Goal: Information Seeking & Learning: Learn about a topic

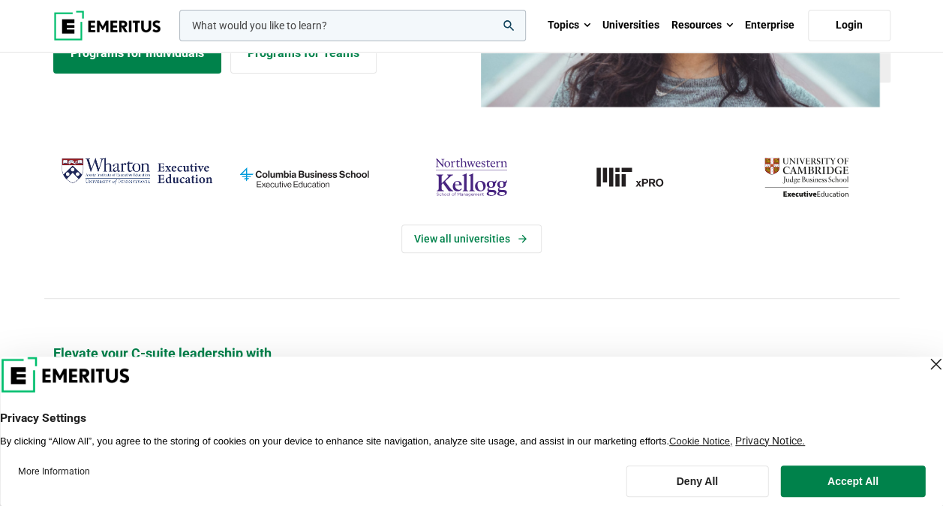
scroll to position [225, 0]
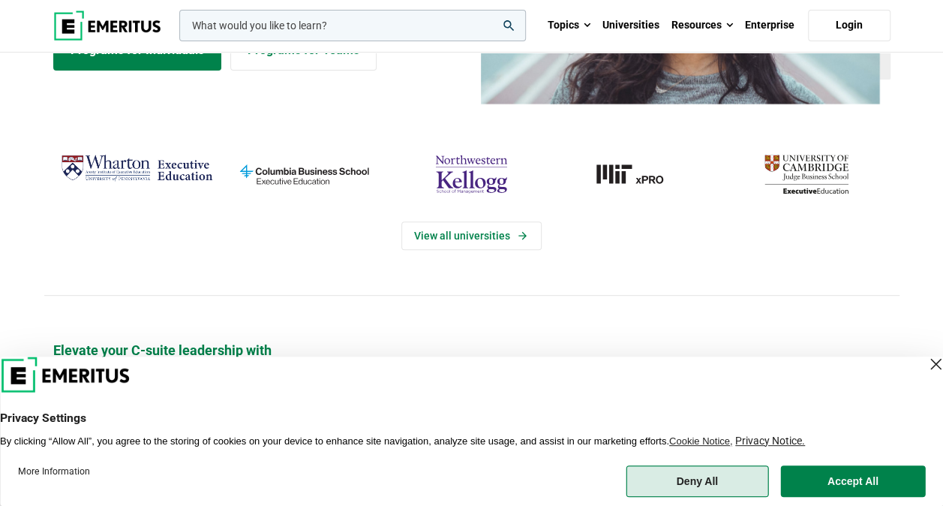
click at [704, 476] on button "Deny All" at bounding box center [697, 481] width 143 height 32
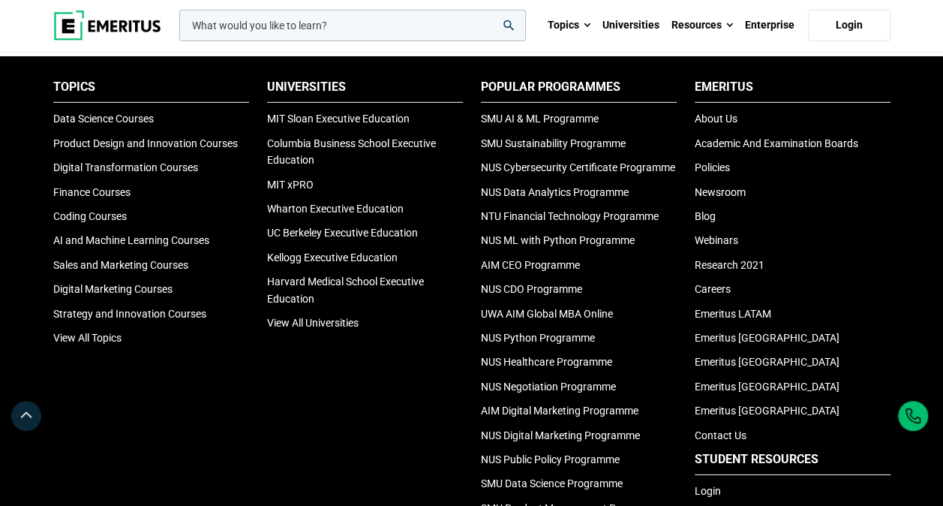
scroll to position [4947, 0]
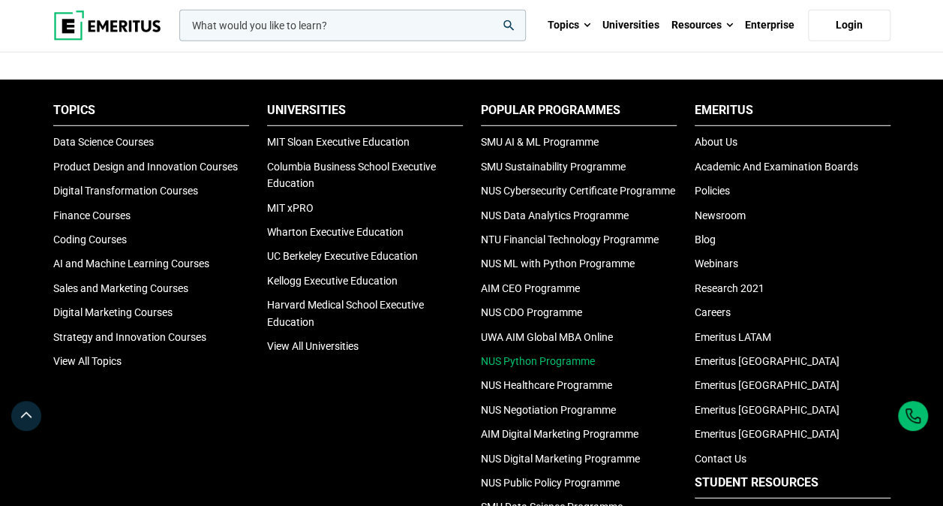
click at [498, 367] on link "NUS Python Programme" at bounding box center [538, 361] width 114 height 12
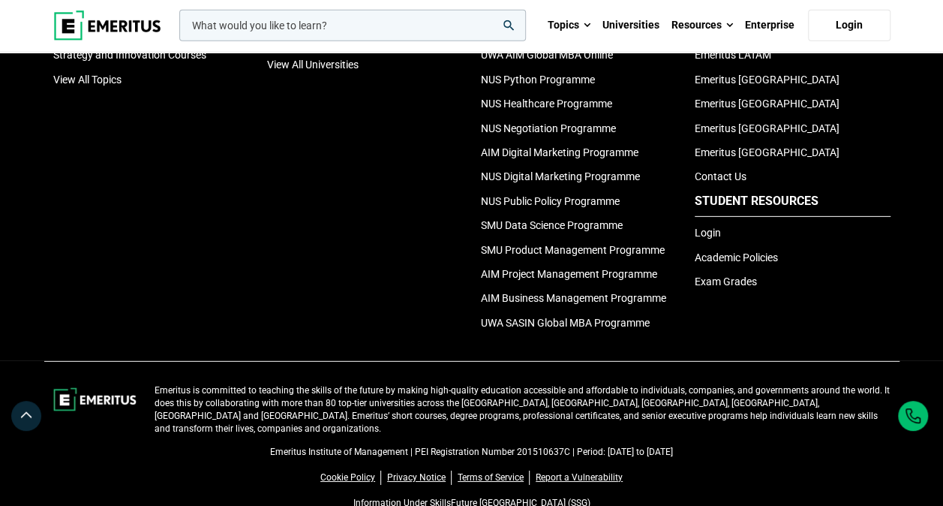
scroll to position [2254, 0]
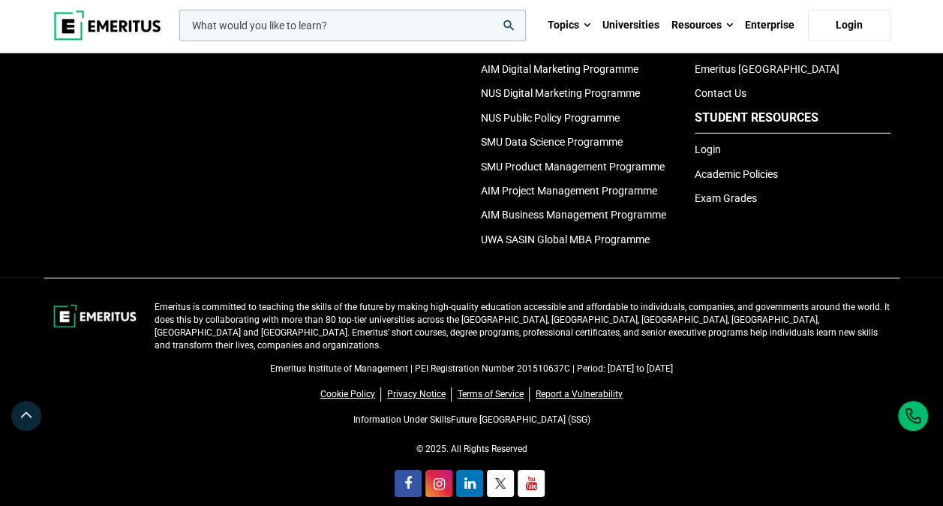
click at [540, 470] on link "youtube" at bounding box center [531, 483] width 27 height 27
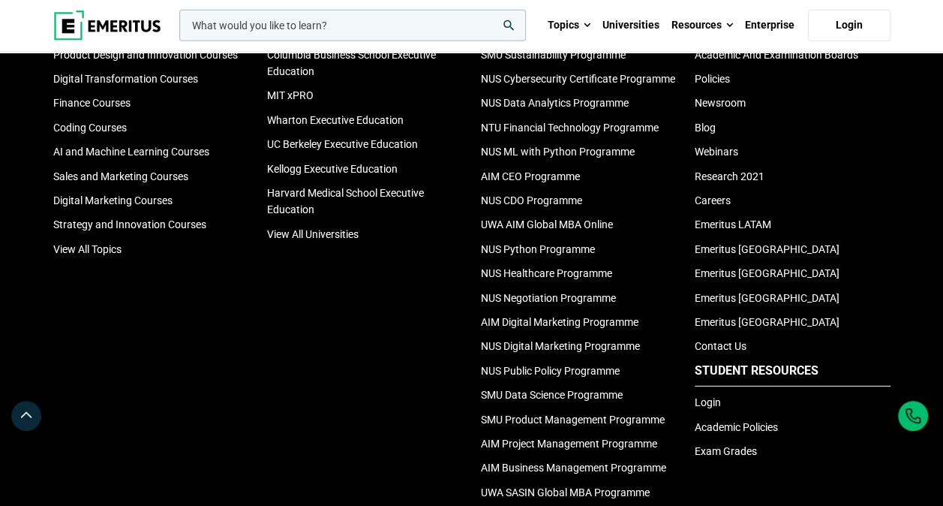
scroll to position [1804, 0]
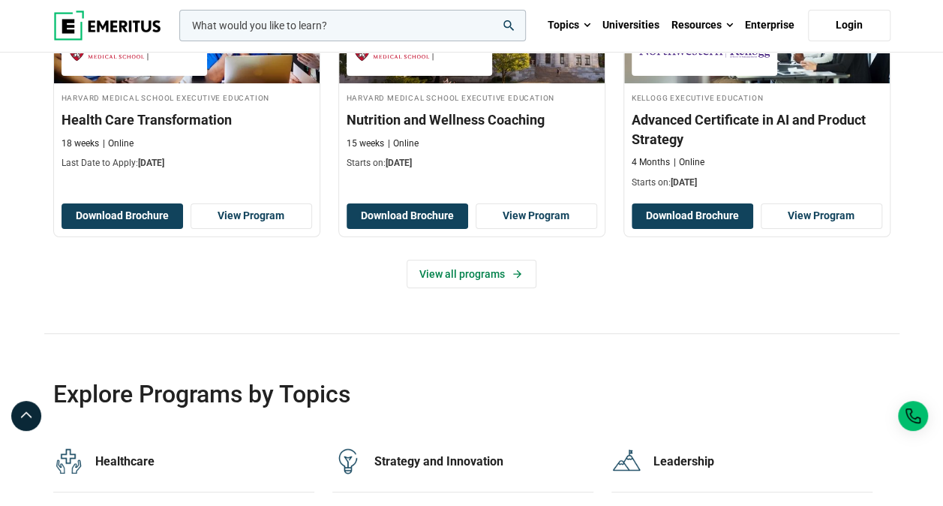
scroll to position [2926, 0]
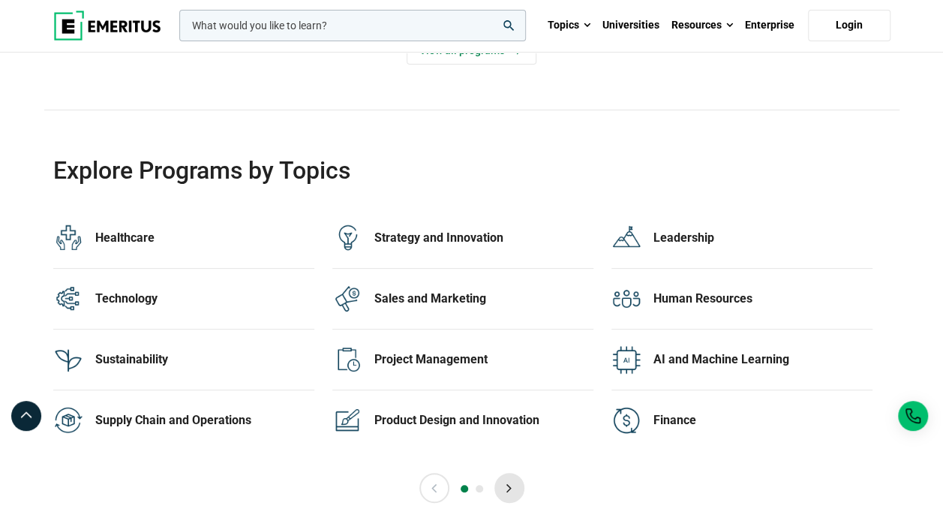
click at [516, 480] on button "Next" at bounding box center [509, 488] width 30 height 30
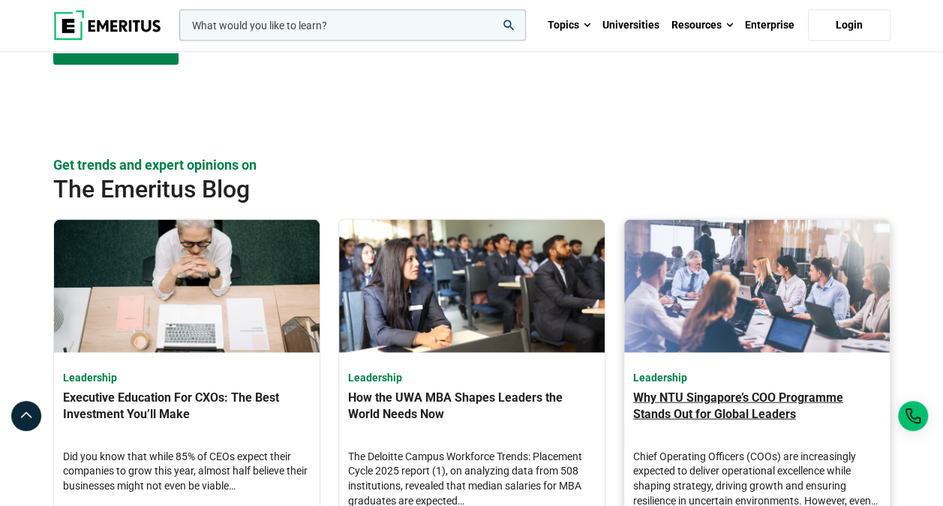
scroll to position [4276, 0]
